Goal: Task Accomplishment & Management: Use online tool/utility

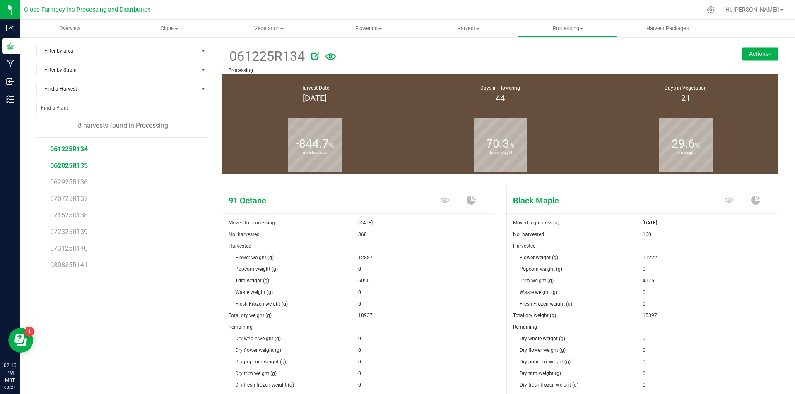
click at [84, 168] on span "062025R135" at bounding box center [69, 166] width 38 height 8
click at [75, 149] on span "061225R134" at bounding box center [69, 149] width 38 height 8
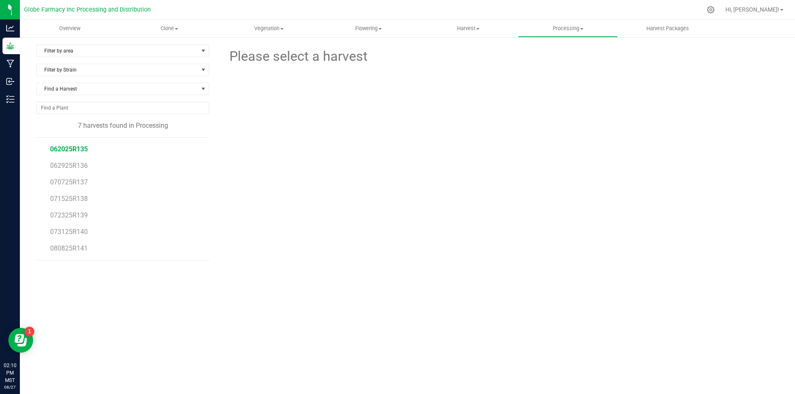
click at [82, 151] on span "062025R135" at bounding box center [69, 149] width 38 height 8
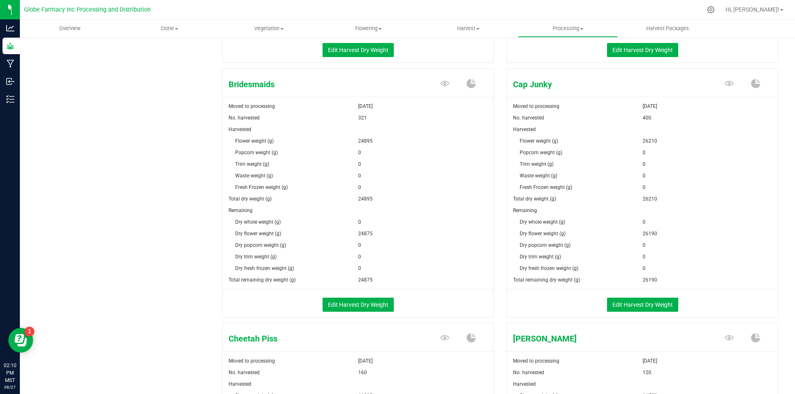
scroll to position [373, 0]
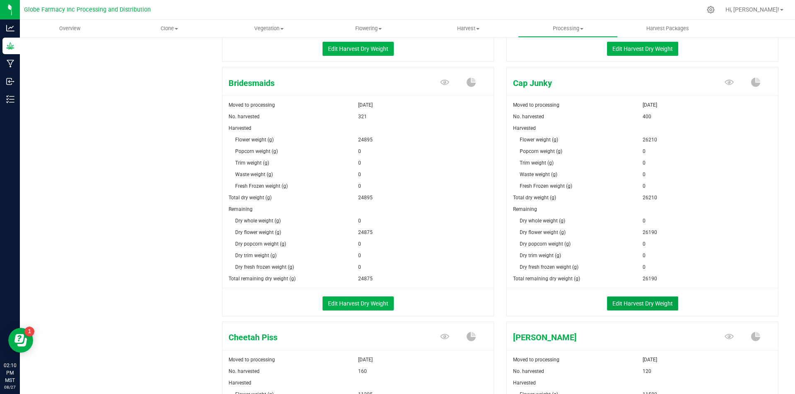
click at [632, 301] on button "Edit Harvest Dry Weight" at bounding box center [642, 304] width 71 height 14
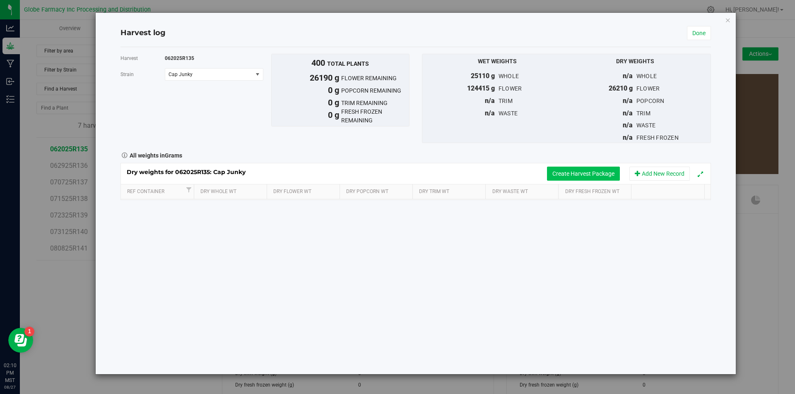
click at [578, 178] on button "Create Harvest Package" at bounding box center [583, 174] width 73 height 14
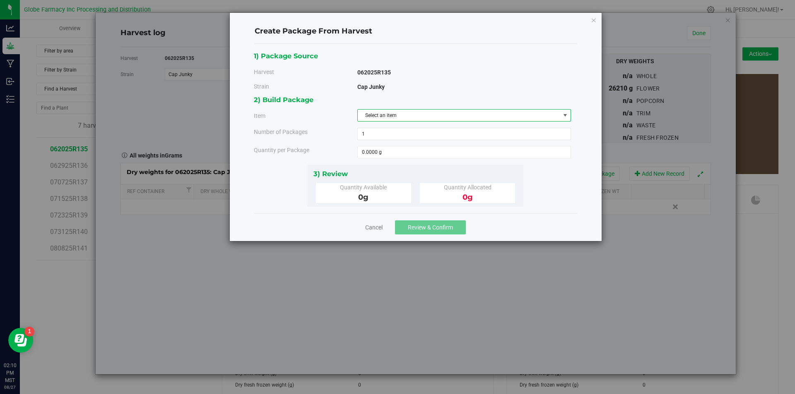
click at [404, 117] on span "Select an item" at bounding box center [459, 116] width 202 height 12
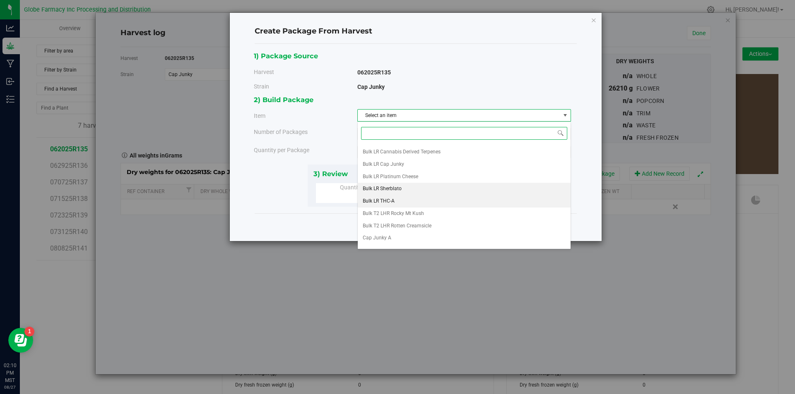
scroll to position [154, 0]
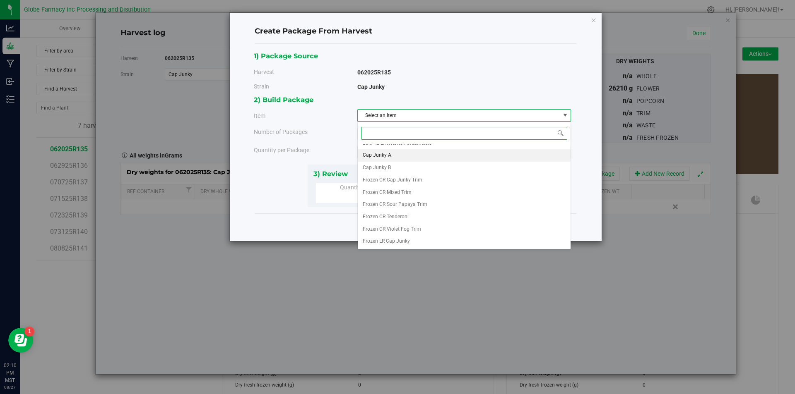
click at [397, 159] on li "Cap Junky A" at bounding box center [464, 155] width 213 height 12
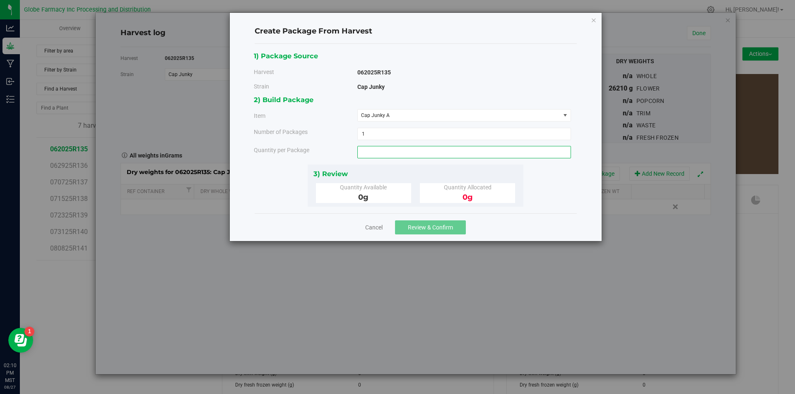
click at [397, 151] on span at bounding box center [464, 152] width 214 height 12
type input "3000"
type input "3000.0000 g"
click at [437, 224] on span "Review & Confirm" at bounding box center [430, 227] width 45 height 7
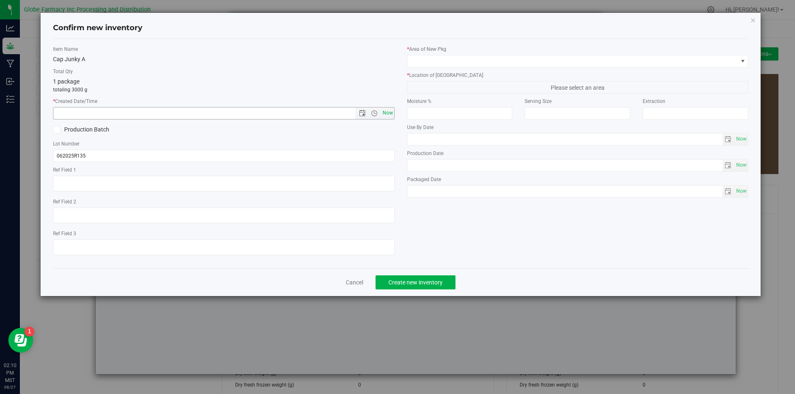
click at [386, 112] on span "Now" at bounding box center [387, 113] width 14 height 12
type input "8/27/2025 2:11 PM"
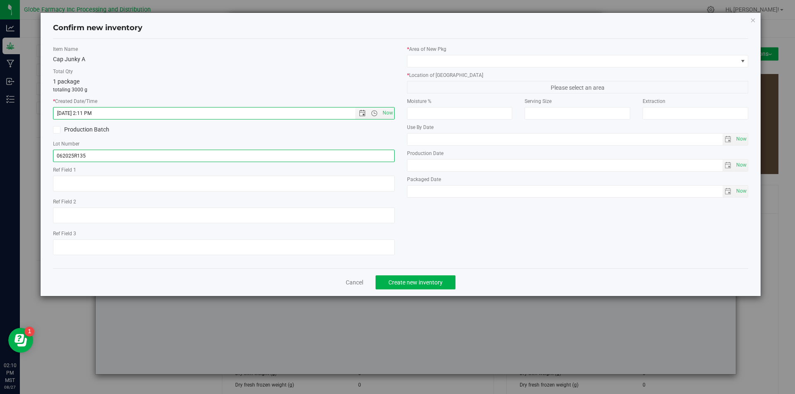
click at [135, 160] on input "062025R135" at bounding box center [223, 156] width 341 height 12
type input "062025R135-CJ"
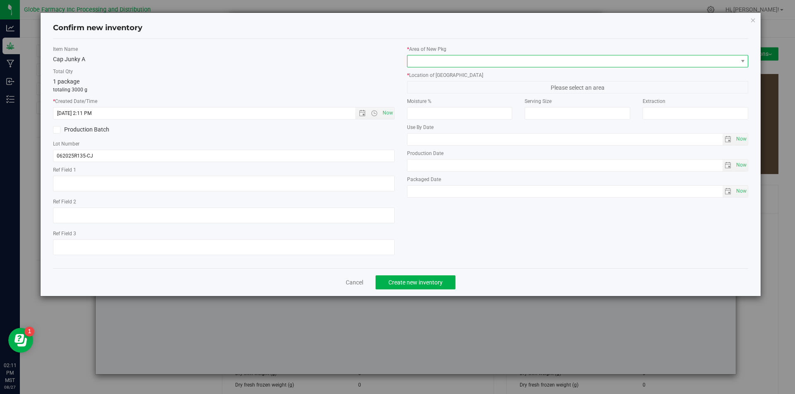
click at [432, 63] on span at bounding box center [572, 61] width 330 height 12
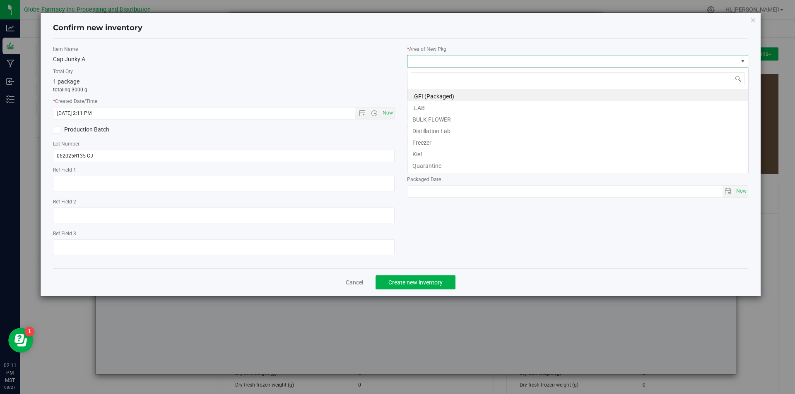
scroll to position [12, 341]
click at [437, 122] on li "BULK FLOWER" at bounding box center [577, 119] width 341 height 12
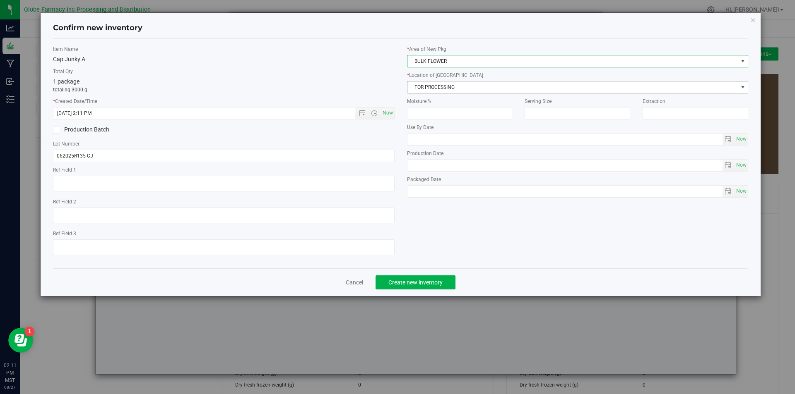
click at [443, 89] on span "FOR PROCESSING" at bounding box center [572, 88] width 330 height 12
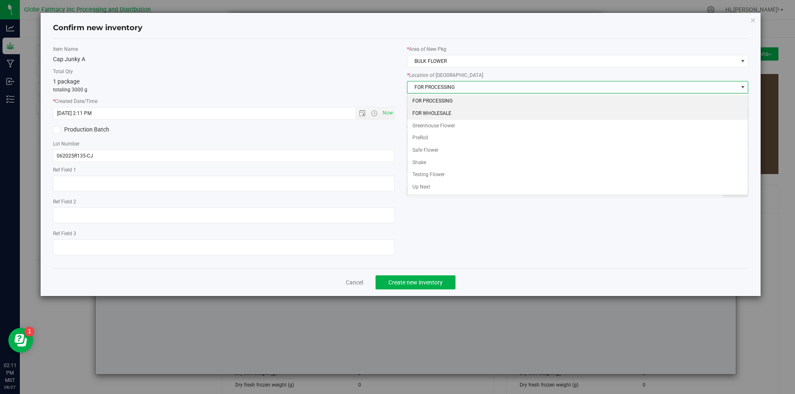
click at [442, 110] on li "FOR WHOLESALE" at bounding box center [577, 114] width 341 height 12
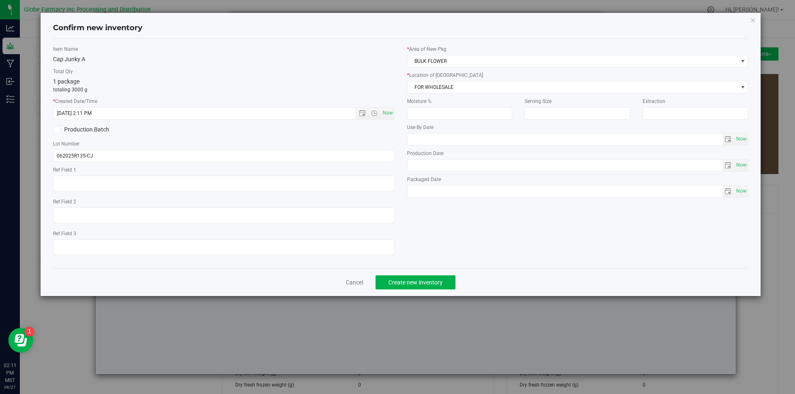
click at [419, 290] on div "Cancel Create new inventory" at bounding box center [400, 283] width 695 height 28
click at [423, 282] on span "Create new inventory" at bounding box center [415, 282] width 54 height 7
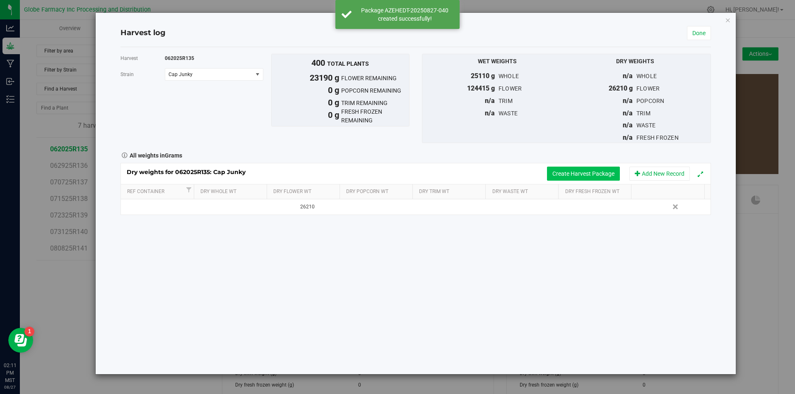
click at [560, 170] on button "Create Harvest Package" at bounding box center [583, 174] width 73 height 14
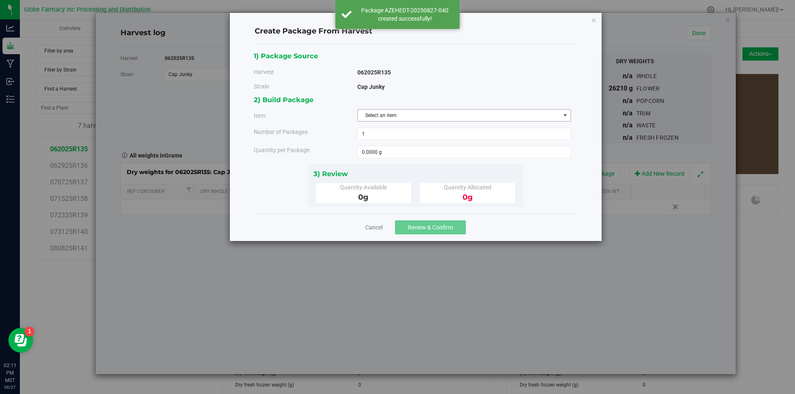
click at [465, 112] on span "Select an item" at bounding box center [459, 116] width 202 height 12
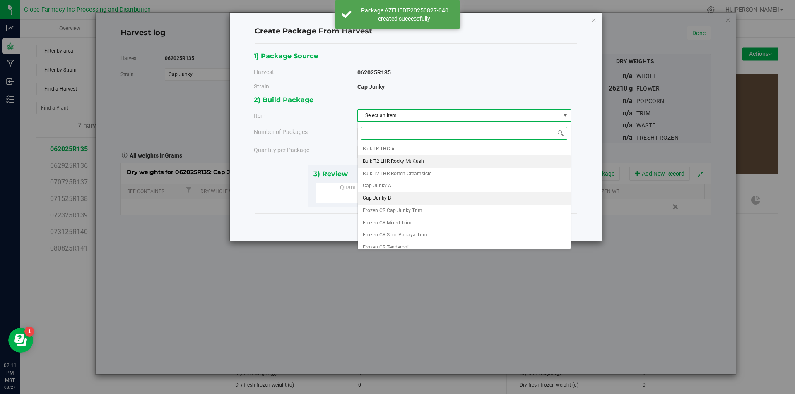
scroll to position [124, 0]
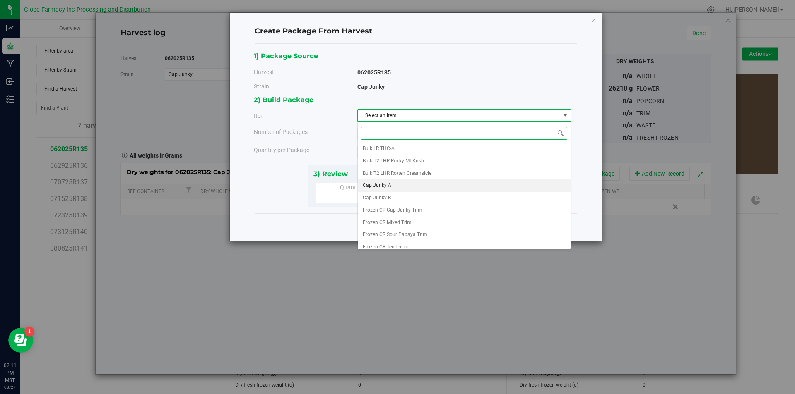
click at [400, 188] on li "Cap Junky A" at bounding box center [464, 186] width 213 height 12
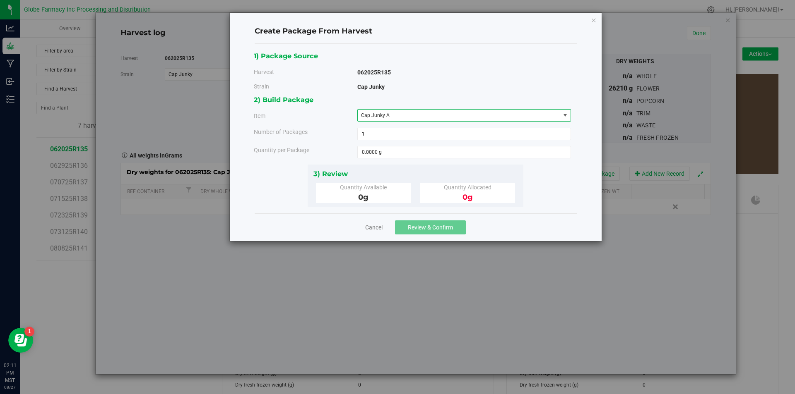
click at [395, 161] on div "2) Build Package Item Cap Junky A Big League Sherb x Triple Burger B Bulk Infus…" at bounding box center [415, 129] width 323 height 70
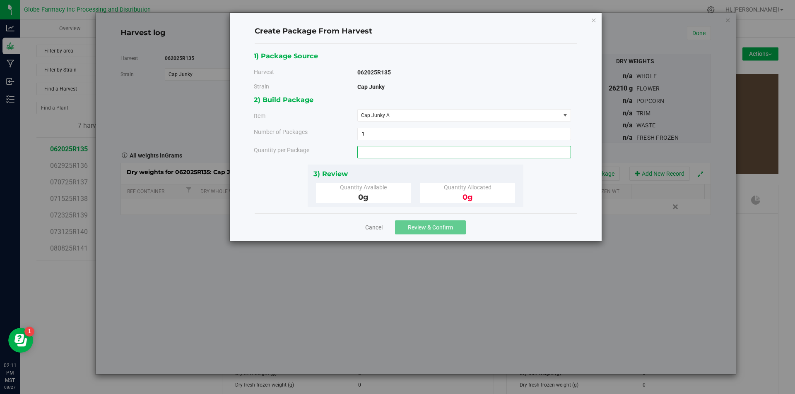
click at [395, 155] on span at bounding box center [464, 152] width 214 height 12
type input "2370"
type input "2370.0000 g"
click at [413, 224] on span "Review & Confirm" at bounding box center [430, 227] width 45 height 7
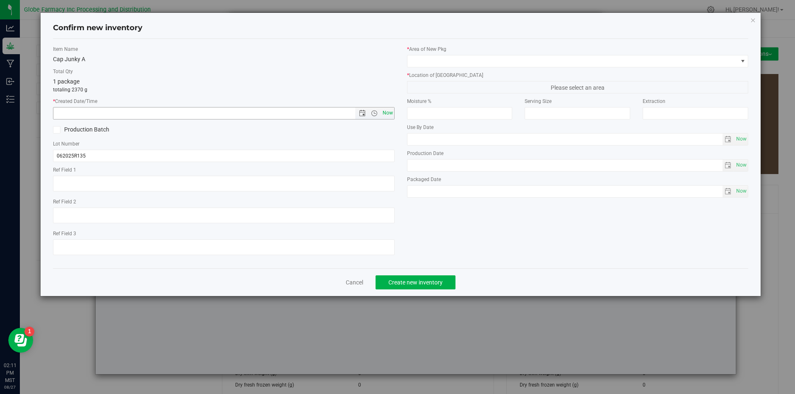
click at [390, 113] on span "Now" at bounding box center [387, 113] width 14 height 12
type input "8/27/2025 2:11 PM"
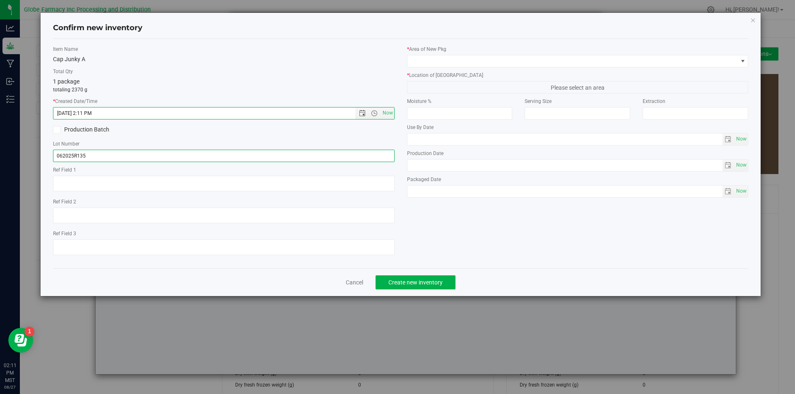
click at [103, 152] on input "062025R135" at bounding box center [223, 156] width 341 height 12
type input "062025R135-CJ"
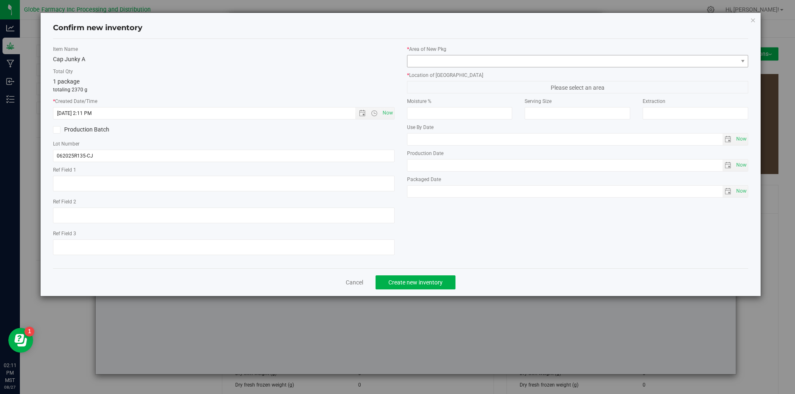
click at [503, 55] on div "* Area of New Pkg" at bounding box center [577, 57] width 341 height 22
click at [500, 59] on span at bounding box center [572, 61] width 330 height 12
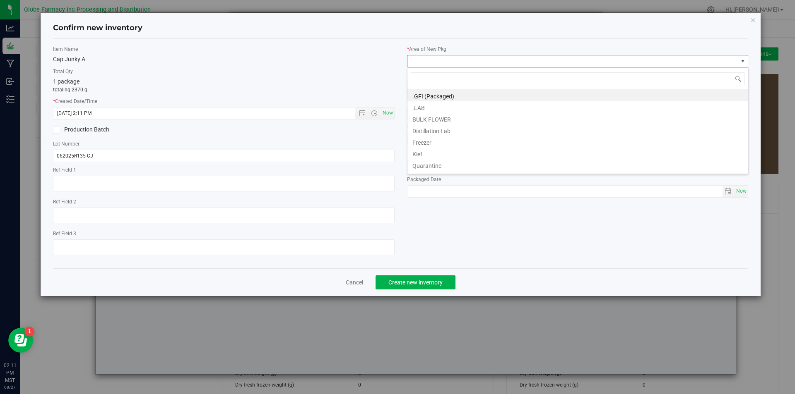
scroll to position [12, 341]
click at [462, 120] on li "BULK FLOWER" at bounding box center [577, 119] width 341 height 12
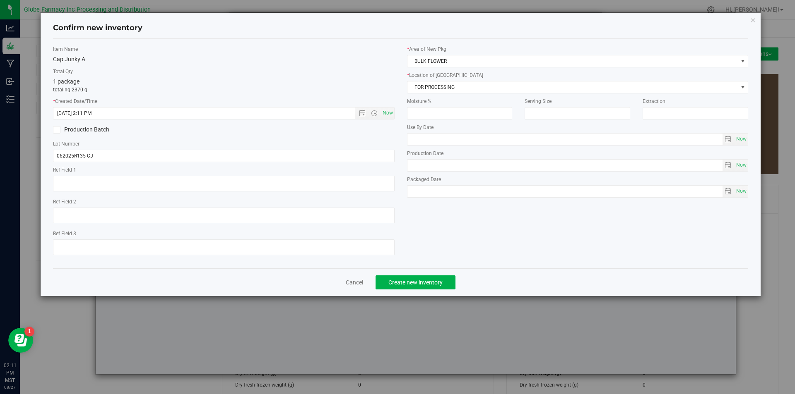
click at [462, 80] on div "* Location of New Pkg FOR PROCESSING FOR PROCESSING FOR WHOLESALE Greenhouse Fl…" at bounding box center [577, 83] width 341 height 22
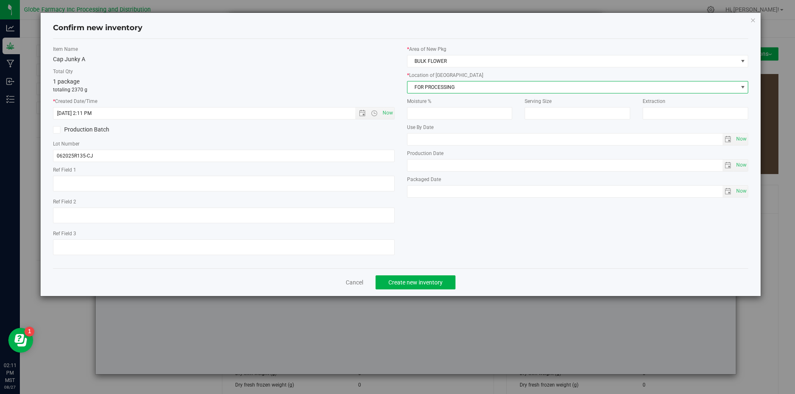
click at [461, 88] on span "FOR PROCESSING" at bounding box center [572, 88] width 330 height 12
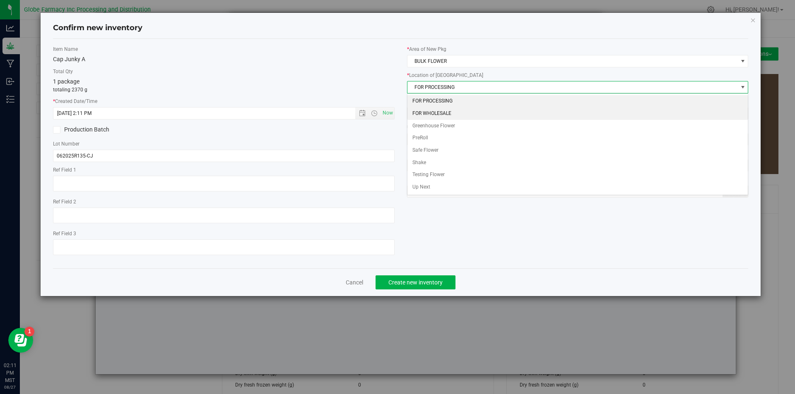
click at [458, 109] on li "FOR WHOLESALE" at bounding box center [577, 114] width 341 height 12
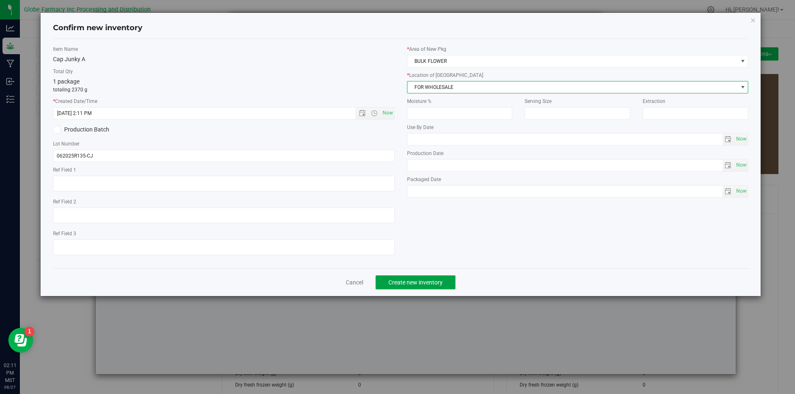
click at [415, 280] on span "Create new inventory" at bounding box center [415, 282] width 54 height 7
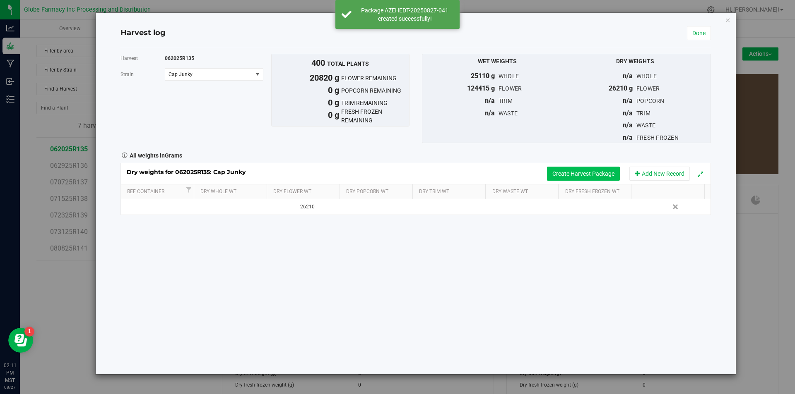
click at [560, 173] on button "Create Harvest Package" at bounding box center [583, 174] width 73 height 14
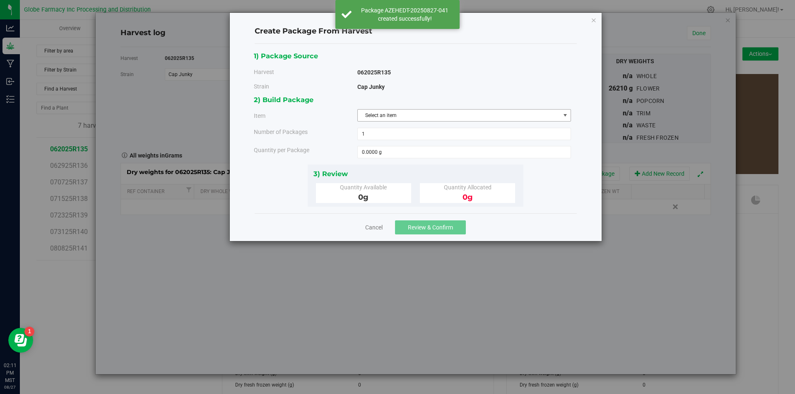
click at [457, 117] on span "Select an item" at bounding box center [459, 116] width 202 height 12
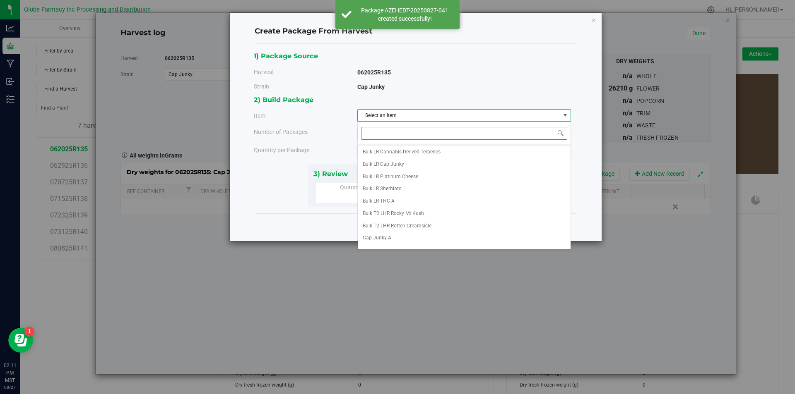
scroll to position [154, 0]
click at [409, 155] on li "Cap Junky A" at bounding box center [464, 155] width 213 height 12
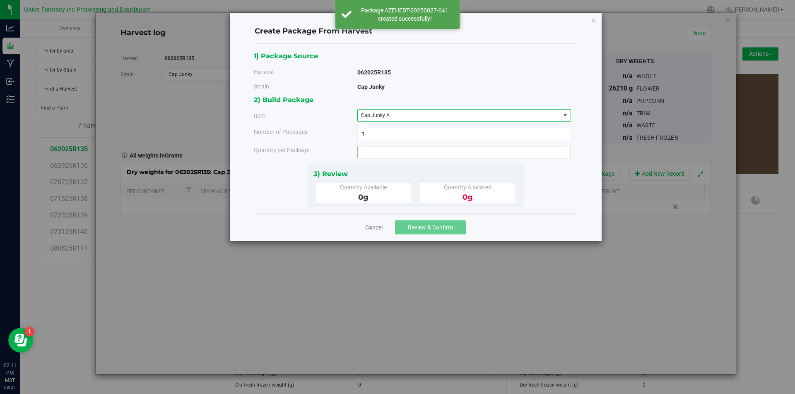
click at [396, 154] on span at bounding box center [464, 152] width 214 height 12
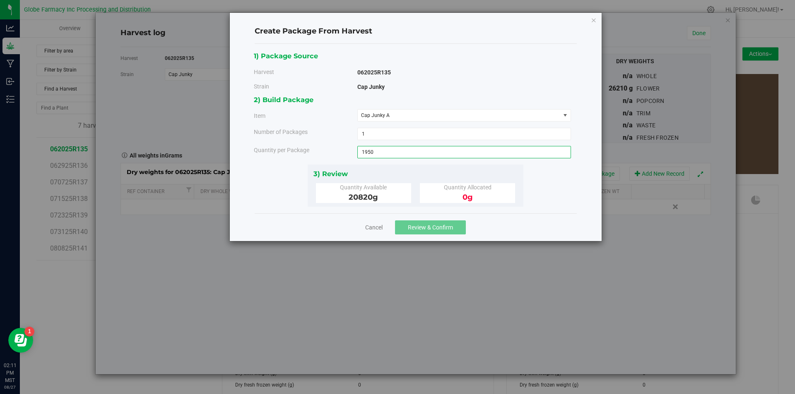
type input "1950"
click at [423, 228] on span "Review & Confirm" at bounding box center [430, 227] width 45 height 7
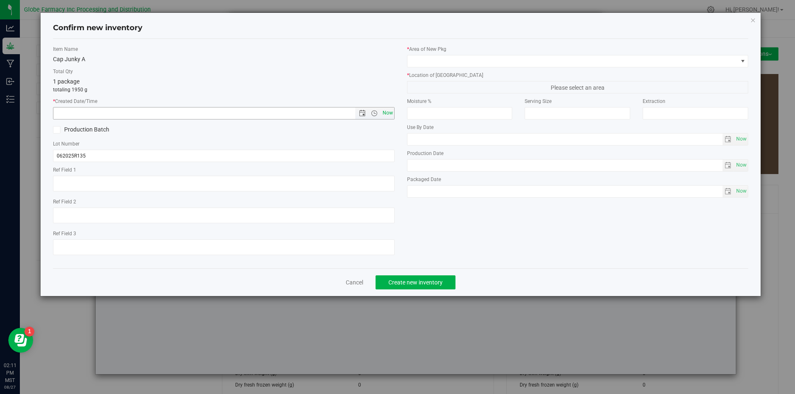
click at [392, 113] on span "Now" at bounding box center [387, 113] width 14 height 12
type input "8/27/2025 2:11 PM"
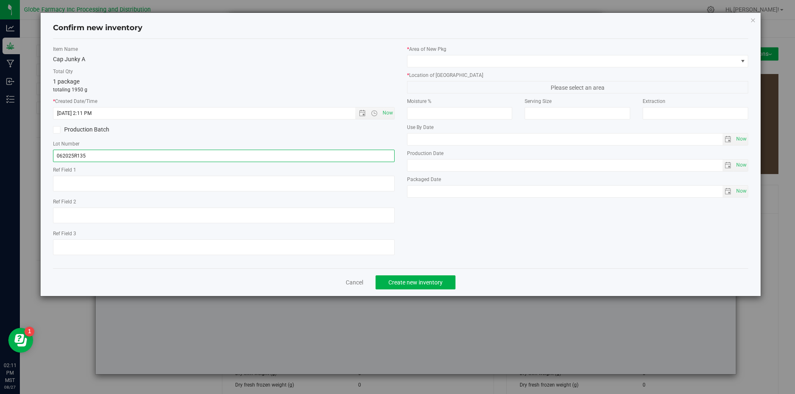
click at [161, 154] on input "062025R135" at bounding box center [223, 156] width 341 height 12
type input "062025R135-CJ"
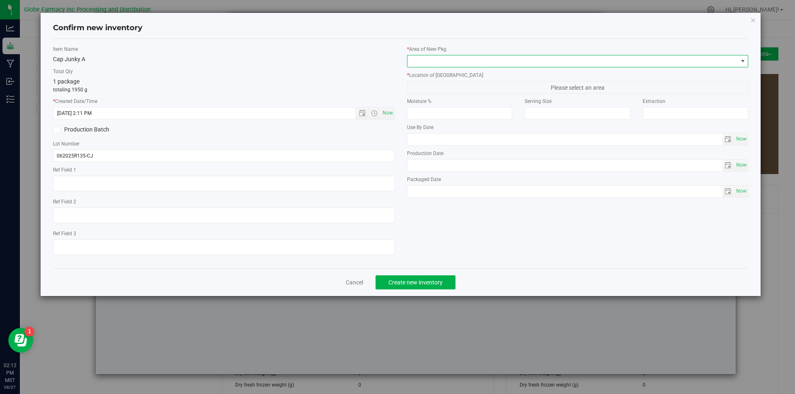
click at [443, 66] on span at bounding box center [572, 61] width 330 height 12
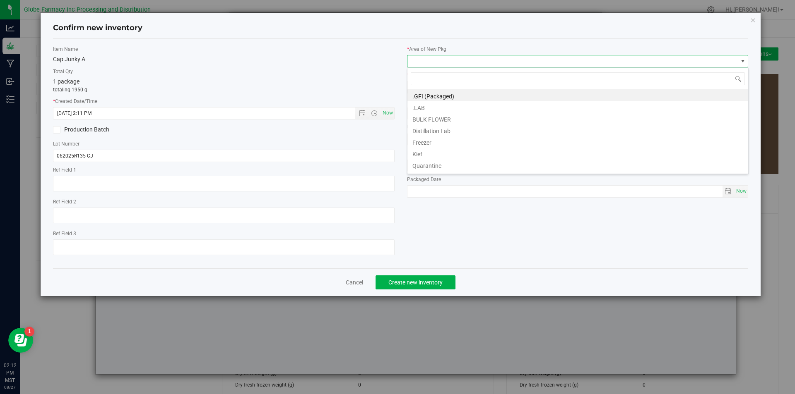
scroll to position [12, 341]
click at [439, 118] on li "BULK FLOWER" at bounding box center [577, 119] width 341 height 12
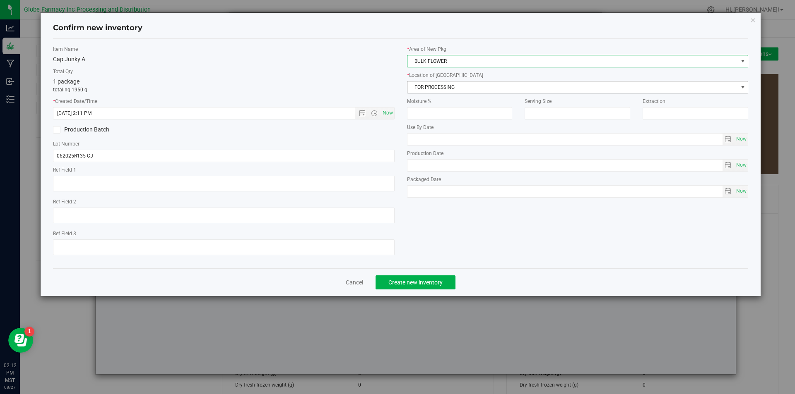
click at [443, 91] on span "FOR PROCESSING" at bounding box center [572, 88] width 330 height 12
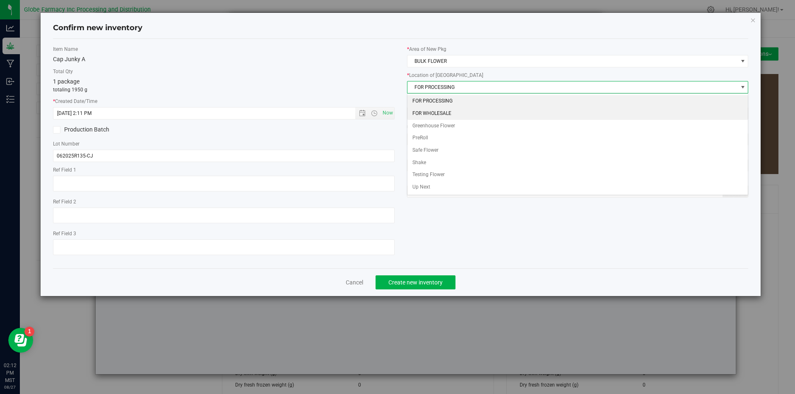
click at [440, 113] on li "FOR WHOLESALE" at bounding box center [577, 114] width 341 height 12
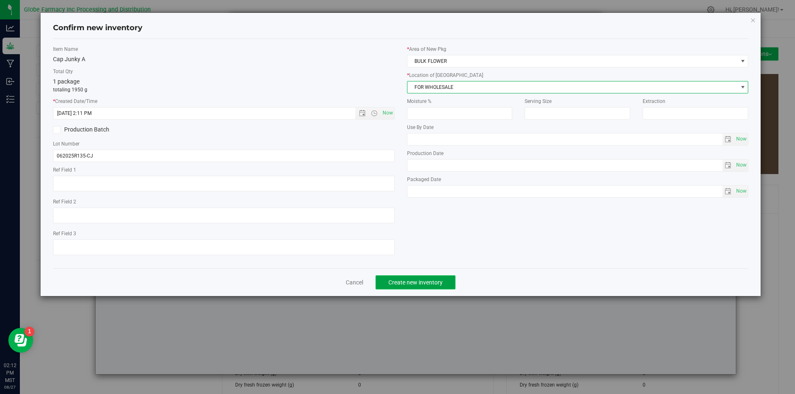
click at [426, 279] on span "Create new inventory" at bounding box center [415, 282] width 54 height 7
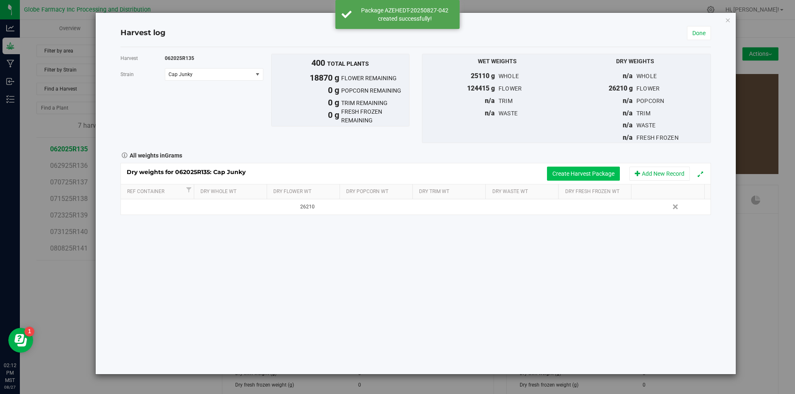
click at [579, 176] on button "Create Harvest Package" at bounding box center [583, 174] width 73 height 14
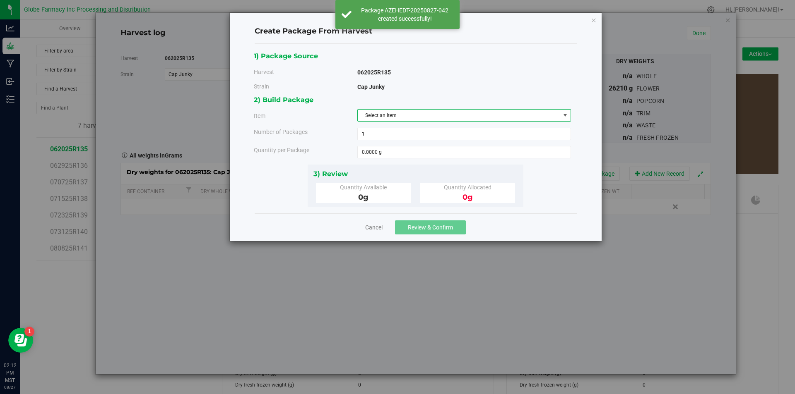
click at [491, 111] on span "Select an item" at bounding box center [459, 116] width 202 height 12
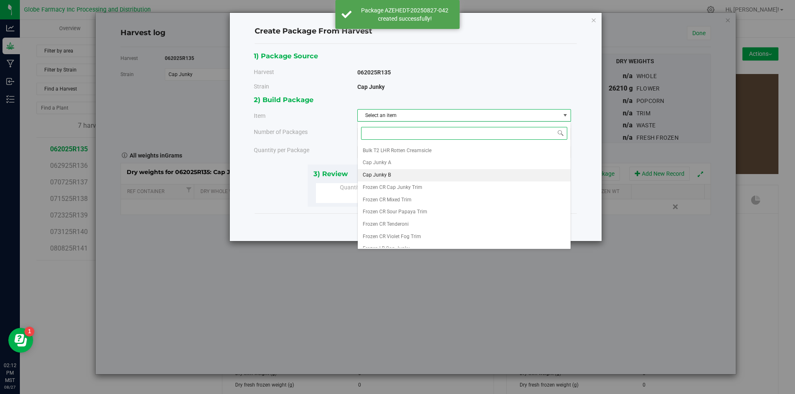
scroll to position [154, 0]
click at [423, 166] on li "Cap Junky B" at bounding box center [464, 168] width 213 height 12
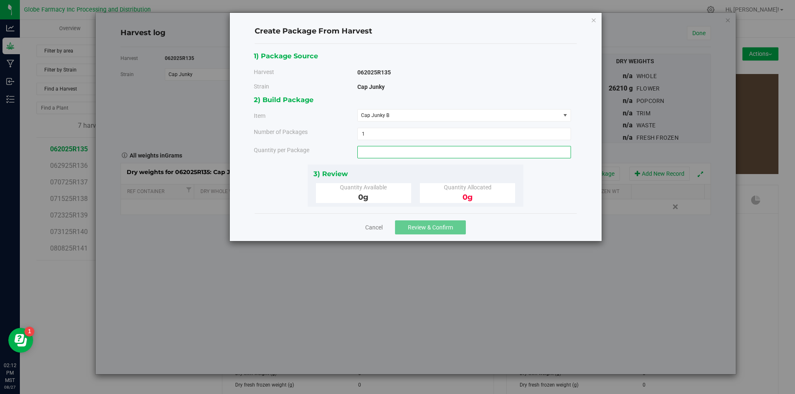
click at [417, 156] on span at bounding box center [464, 152] width 214 height 12
type input "3500"
type input "3500.0000 g"
click at [447, 231] on span "Review & Confirm" at bounding box center [430, 227] width 45 height 7
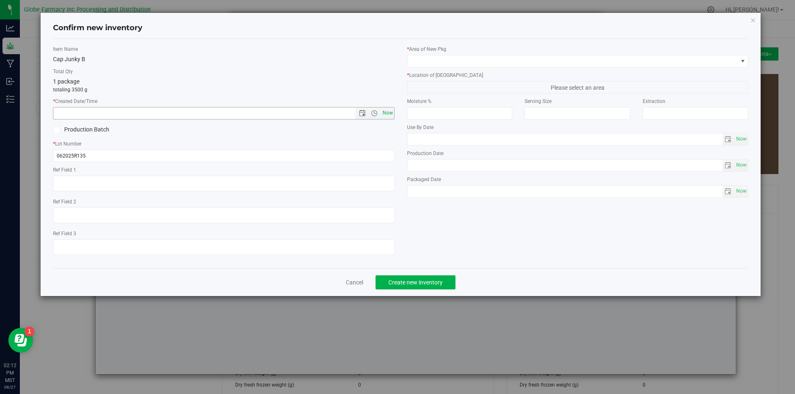
click at [386, 110] on span "Now" at bounding box center [387, 113] width 14 height 12
type input "8/27/2025 2:12 PM"
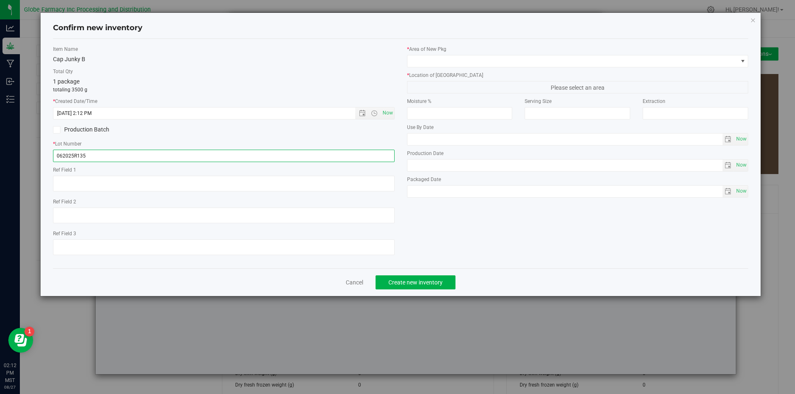
click at [159, 156] on input "062025R135" at bounding box center [223, 156] width 341 height 12
type input "062025R135-CJ"
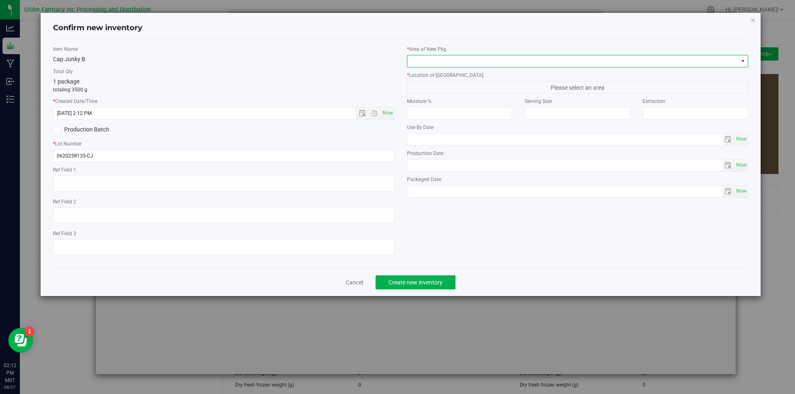
click at [512, 63] on span at bounding box center [572, 61] width 330 height 12
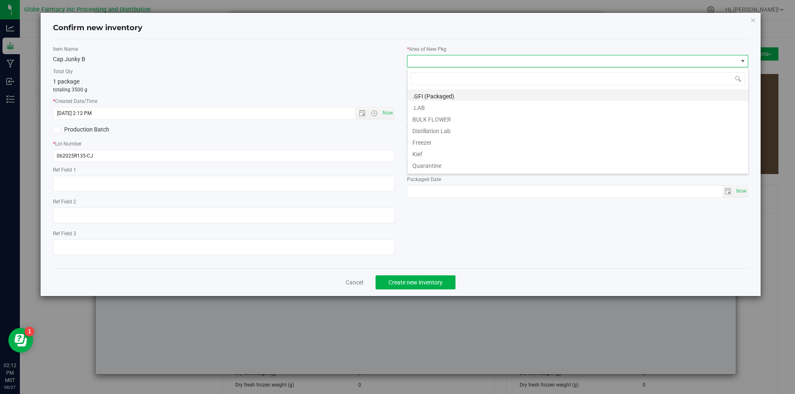
scroll to position [12, 341]
click at [471, 119] on li "BULK FLOWER" at bounding box center [577, 119] width 341 height 12
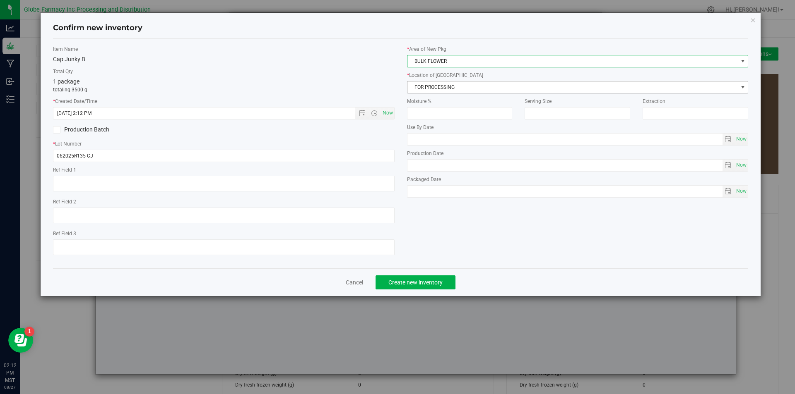
click at [457, 83] on span "FOR PROCESSING" at bounding box center [572, 88] width 330 height 12
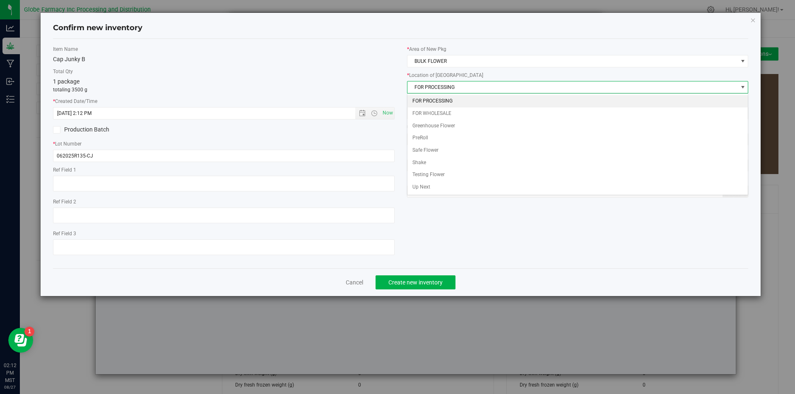
click at [453, 99] on li "FOR PROCESSING" at bounding box center [577, 101] width 341 height 12
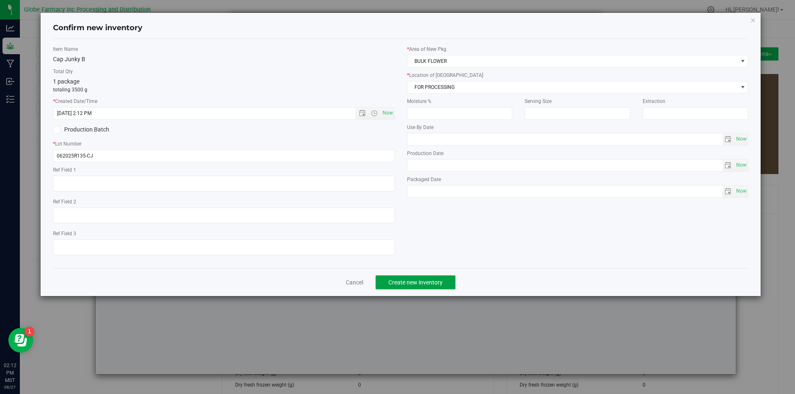
click at [413, 280] on span "Create new inventory" at bounding box center [415, 282] width 54 height 7
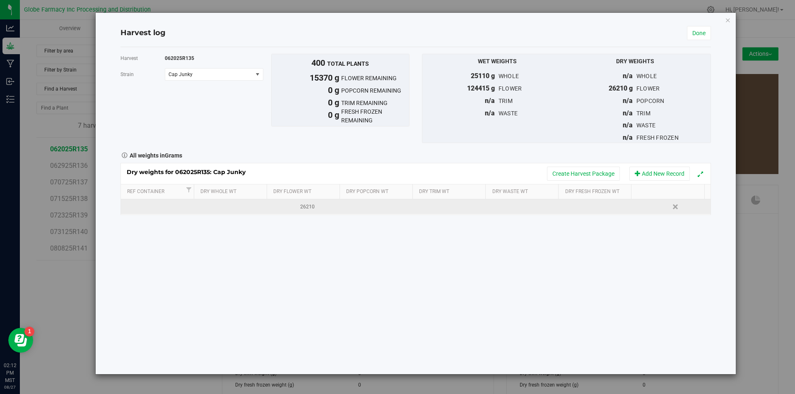
click at [298, 204] on div "26210" at bounding box center [307, 207] width 67 height 8
type input "2"
type input "10840"
click at [697, 36] on link "Done" at bounding box center [699, 33] width 24 height 14
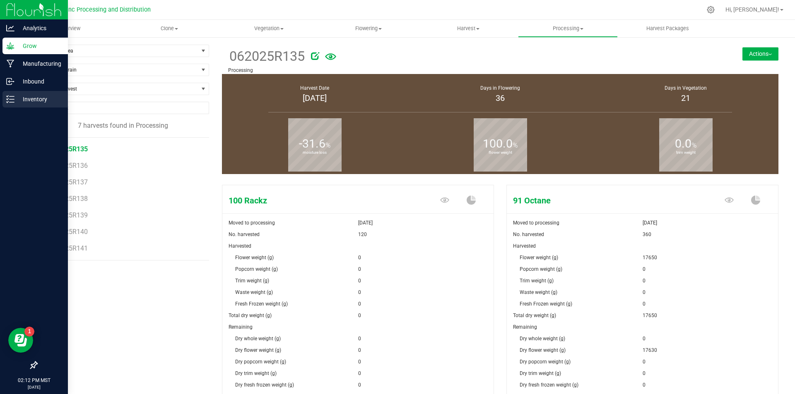
click at [4, 94] on div "Inventory" at bounding box center [34, 99] width 65 height 17
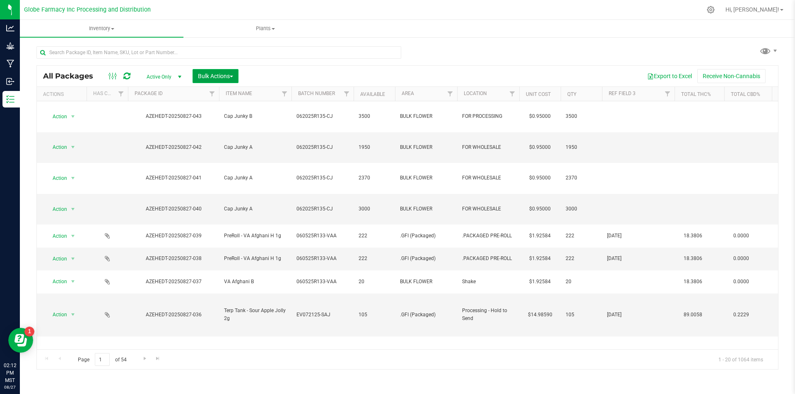
click at [205, 73] on span "Bulk Actions" at bounding box center [215, 76] width 35 height 7
click at [198, 140] on span "Print package labels" at bounding box center [222, 140] width 50 height 7
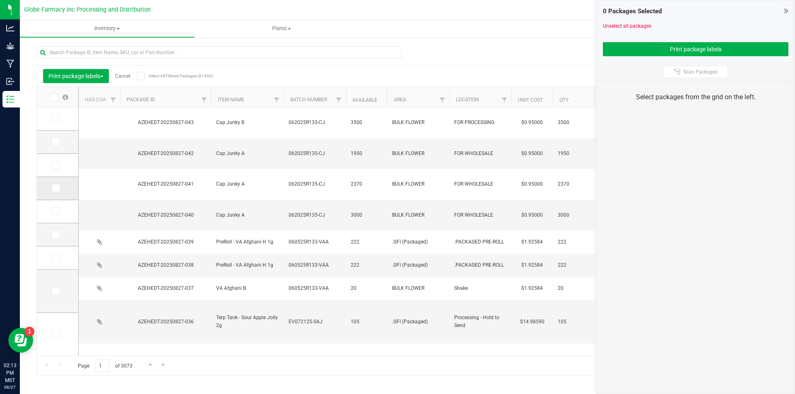
click at [58, 186] on span at bounding box center [56, 188] width 8 height 8
click at [55, 184] on td at bounding box center [57, 188] width 41 height 23
click at [53, 188] on icon at bounding box center [55, 188] width 5 height 0
click at [0, 0] on input "checkbox" at bounding box center [0, 0] width 0 height 0
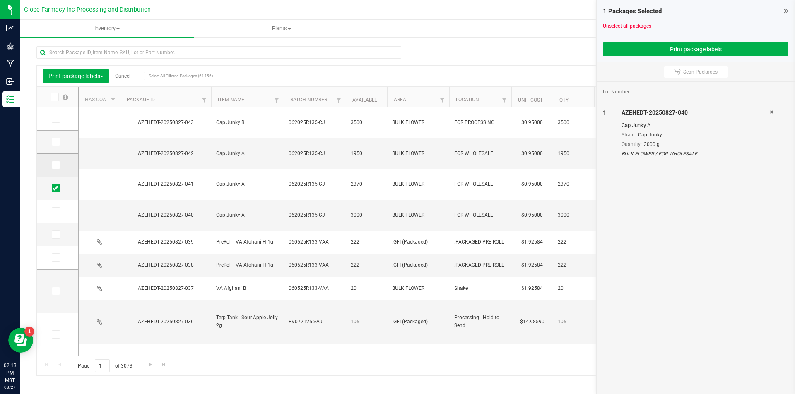
click at [55, 165] on icon at bounding box center [55, 165] width 5 height 0
click at [0, 0] on input "checkbox" at bounding box center [0, 0] width 0 height 0
click at [57, 142] on icon at bounding box center [55, 142] width 5 height 0
click at [0, 0] on input "checkbox" at bounding box center [0, 0] width 0 height 0
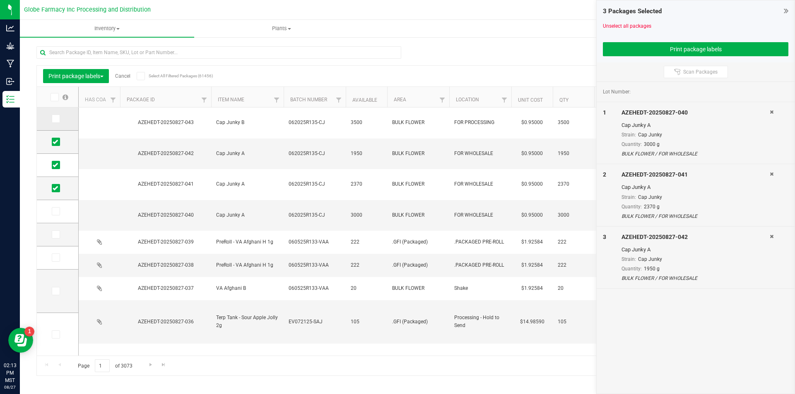
click at [53, 119] on icon at bounding box center [55, 119] width 5 height 0
click at [0, 0] on input "checkbox" at bounding box center [0, 0] width 0 height 0
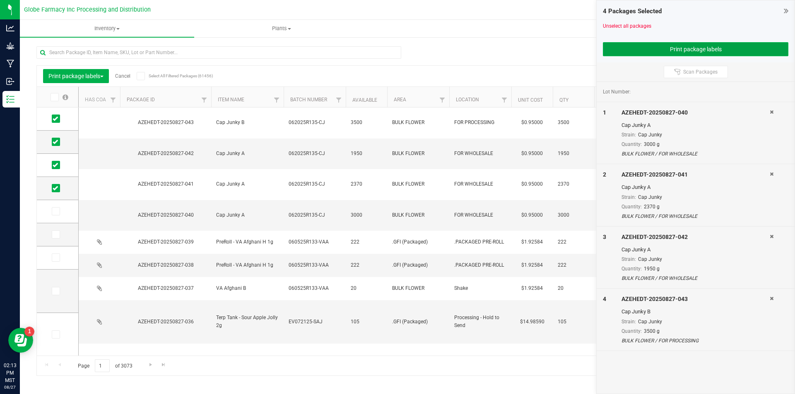
click at [664, 44] on button "Print package labels" at bounding box center [695, 49] width 185 height 14
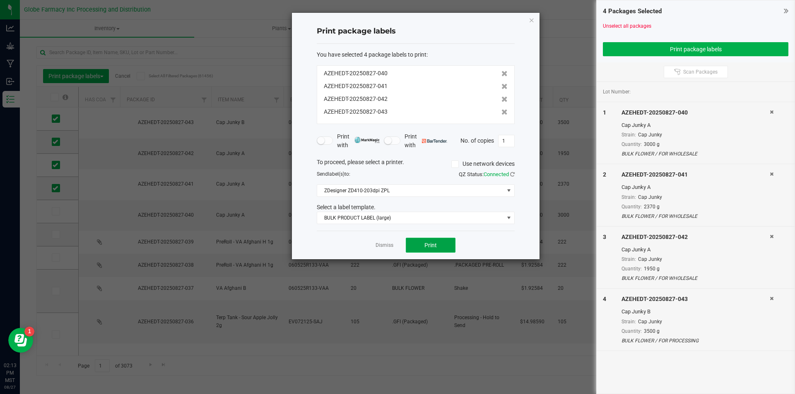
click at [419, 245] on button "Print" at bounding box center [431, 245] width 50 height 15
